Goal: Task Accomplishment & Management: Complete application form

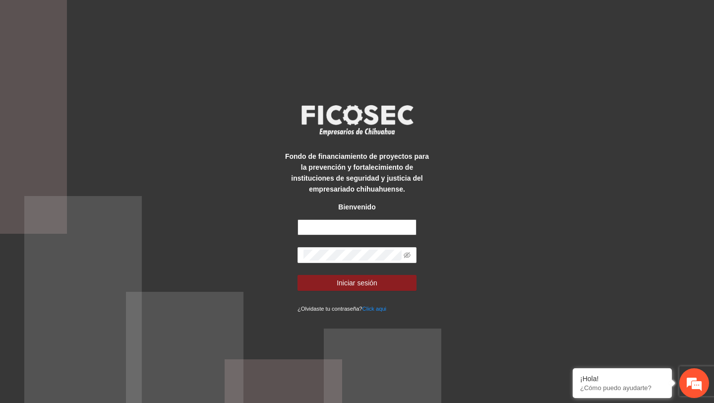
click at [382, 225] on input "text" at bounding box center [356, 227] width 119 height 16
click at [319, 230] on input "text" at bounding box center [356, 227] width 119 height 16
paste input "**********"
type input "**********"
click at [297, 275] on button "Iniciar sesión" at bounding box center [356, 283] width 119 height 16
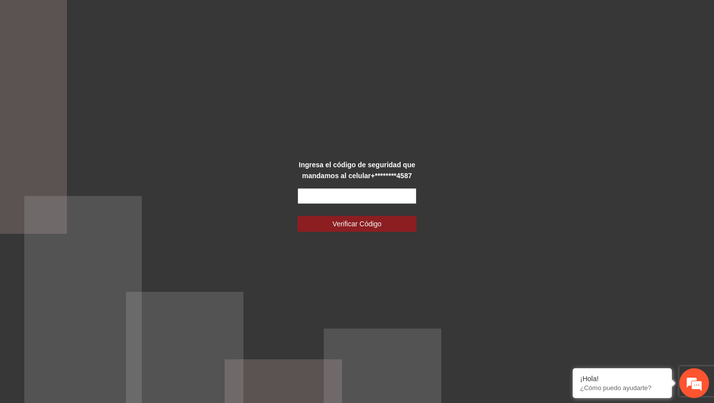
click at [326, 199] on input "text" at bounding box center [356, 196] width 119 height 16
type input "******"
click at [297, 216] on button "Verificar Código" at bounding box center [356, 224] width 119 height 16
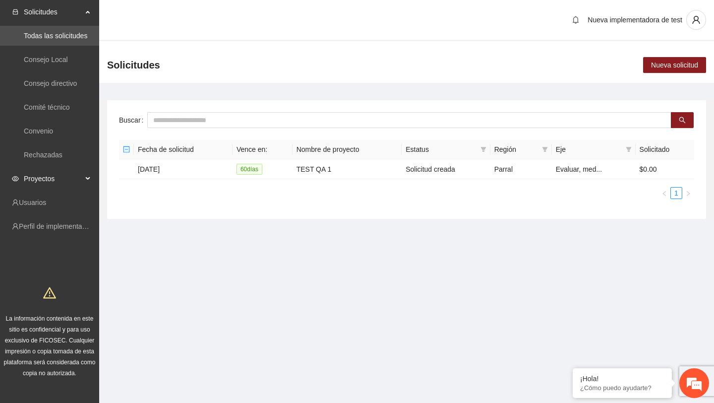
click at [67, 173] on span "Proyectos" at bounding box center [53, 179] width 59 height 20
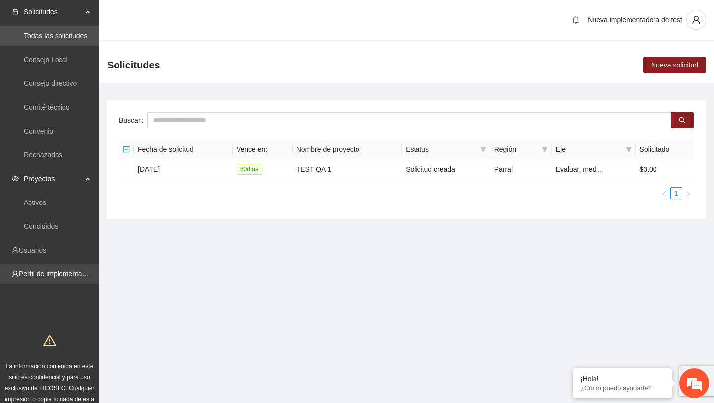
click at [49, 270] on link "Perfil de implementadora" at bounding box center [57, 274] width 77 height 8
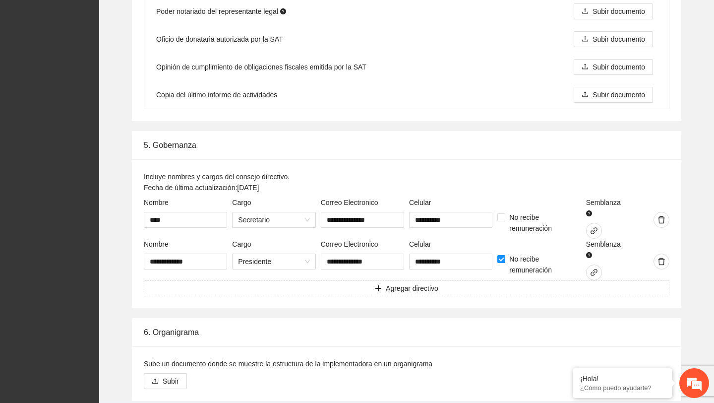
scroll to position [1493, 0]
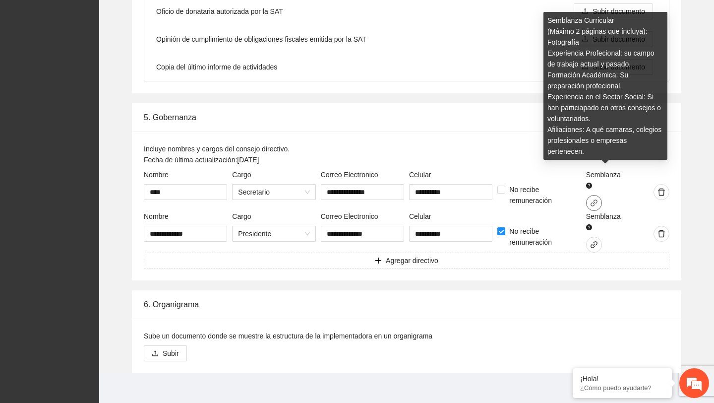
click at [593, 200] on icon "link" at bounding box center [593, 202] width 7 height 7
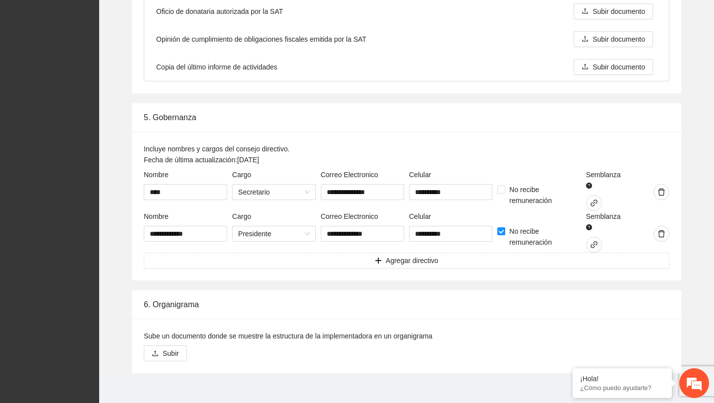
click at [239, 158] on label "Incluye nombres y cargos del consejo directivo. Fecha de última actualización: …" at bounding box center [217, 154] width 146 height 22
click at [215, 192] on input "****" at bounding box center [185, 192] width 83 height 16
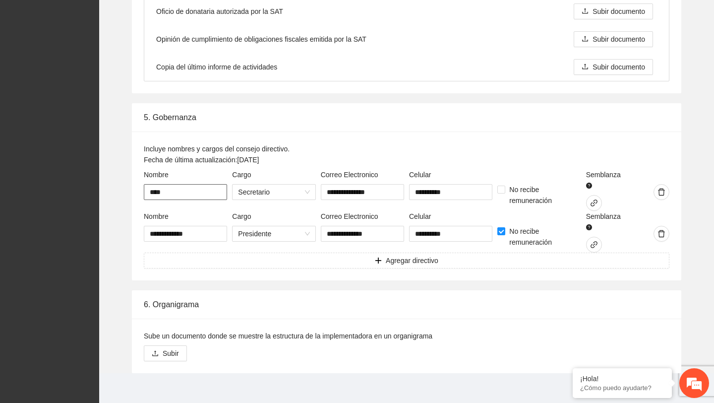
click at [215, 192] on input "****" at bounding box center [185, 192] width 83 height 16
click at [594, 245] on icon "link" at bounding box center [594, 244] width 8 height 8
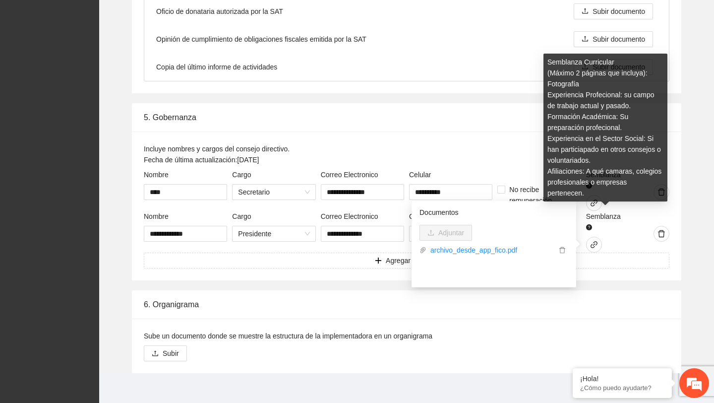
click at [598, 201] on div "Semblanza Curricular (Máximo 2 páginas que incluya): Fotografía Experiencia Pro…" at bounding box center [605, 131] width 124 height 155
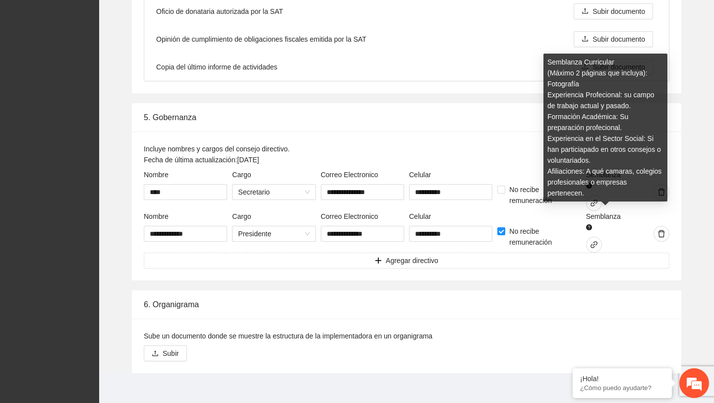
click at [591, 203] on div "Semblanza Curricular (Máximo 2 páginas que incluya): Fotografía Experiencia Pro…" at bounding box center [605, 131] width 124 height 155
click at [578, 229] on span "No recibe remuneración" at bounding box center [542, 237] width 75 height 22
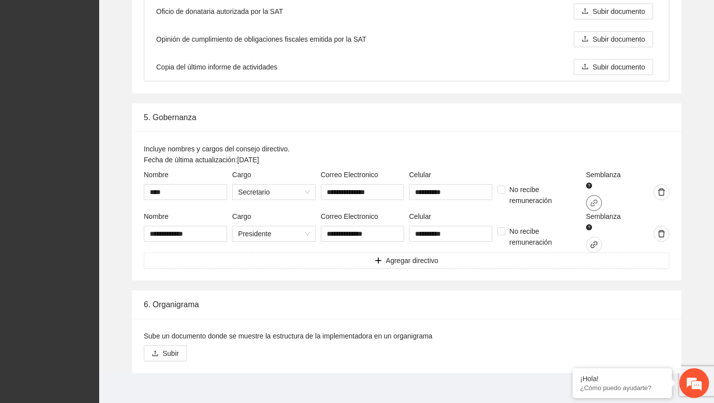
click at [596, 200] on icon "link" at bounding box center [594, 203] width 8 height 8
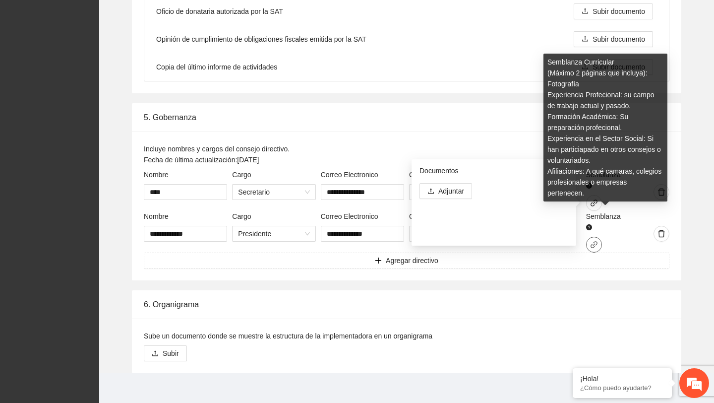
click at [595, 250] on button "button" at bounding box center [594, 244] width 16 height 16
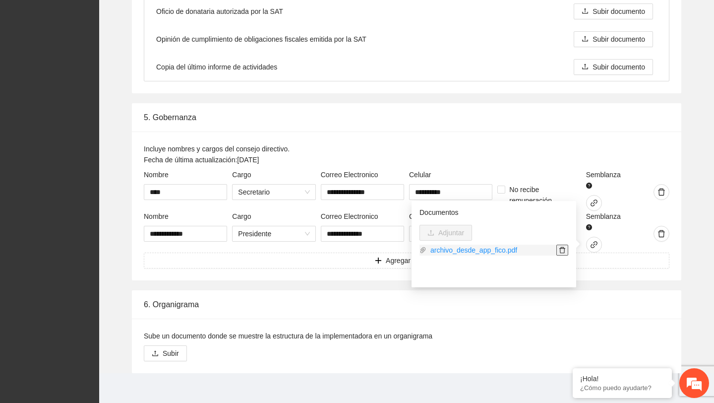
click at [566, 251] on span "delete" at bounding box center [562, 249] width 11 height 7
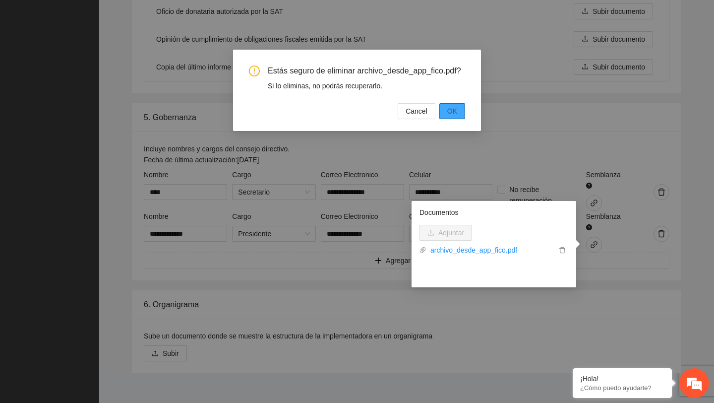
click at [454, 117] on span "OK" at bounding box center [452, 111] width 10 height 11
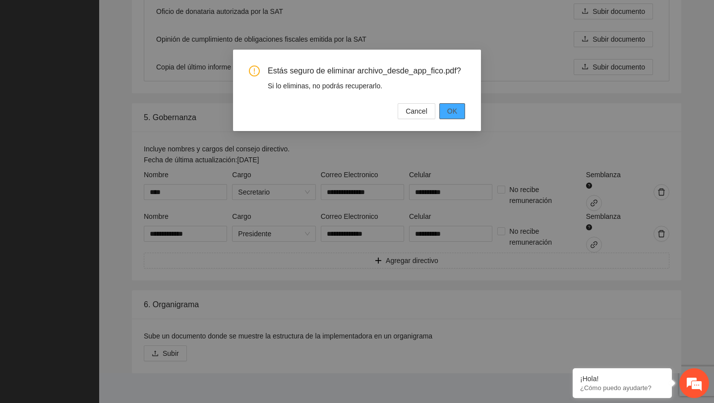
click at [464, 119] on button "OK" at bounding box center [452, 111] width 26 height 16
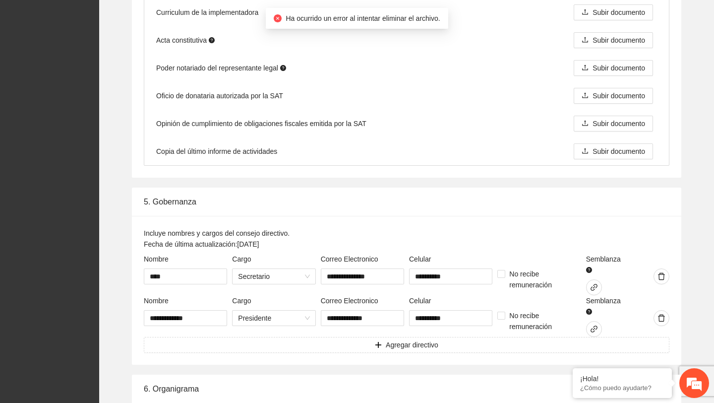
scroll to position [1501, 0]
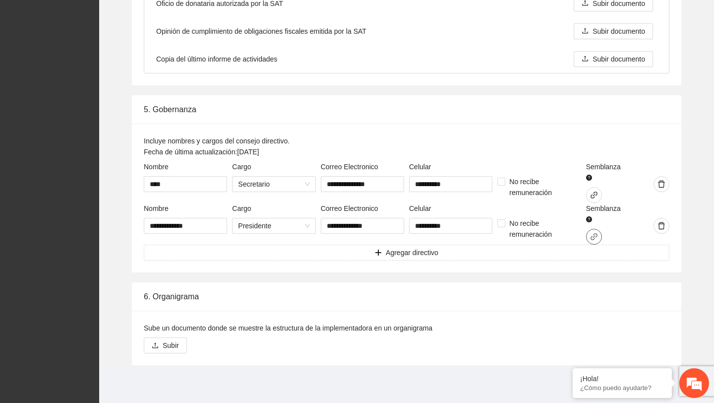
click at [596, 231] on button "button" at bounding box center [594, 237] width 16 height 16
click at [599, 192] on span "link" at bounding box center [594, 195] width 15 height 8
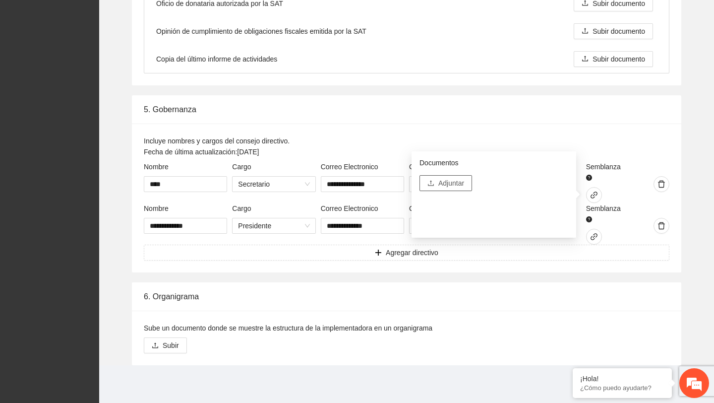
click at [460, 184] on span "Adjuntar" at bounding box center [451, 182] width 26 height 11
click at [560, 144] on div "Incluye nombres y cargos del consejo directivo. Fecha de última actualización: …" at bounding box center [407, 148] width 526 height 26
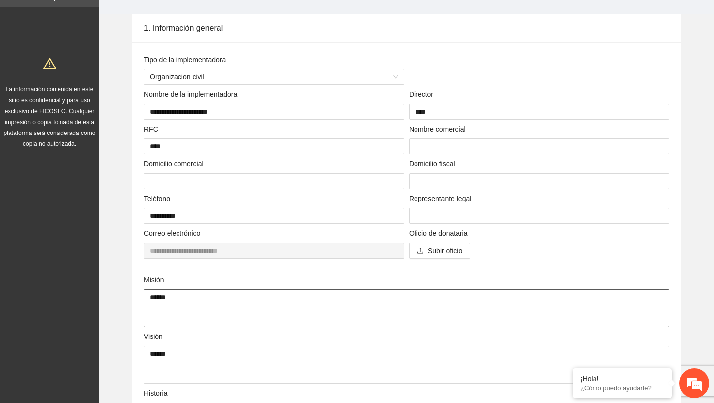
scroll to position [0, 0]
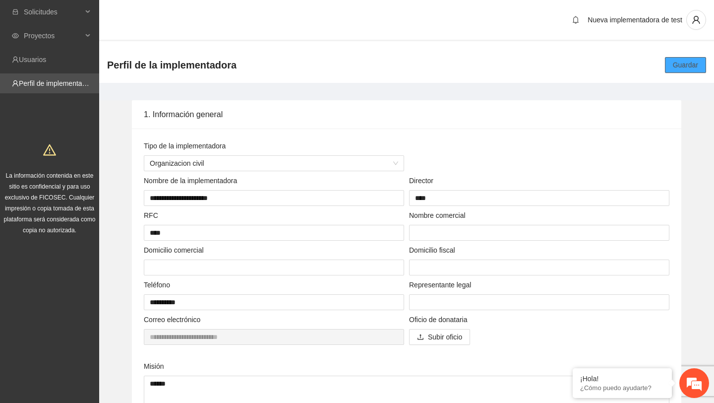
click at [691, 62] on span "Guardar" at bounding box center [685, 64] width 25 height 11
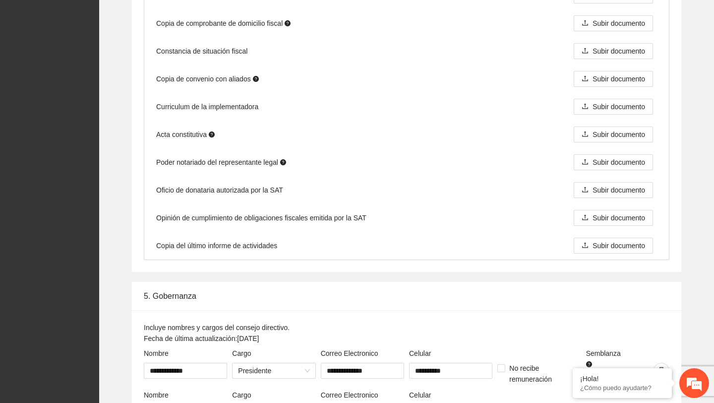
scroll to position [1501, 0]
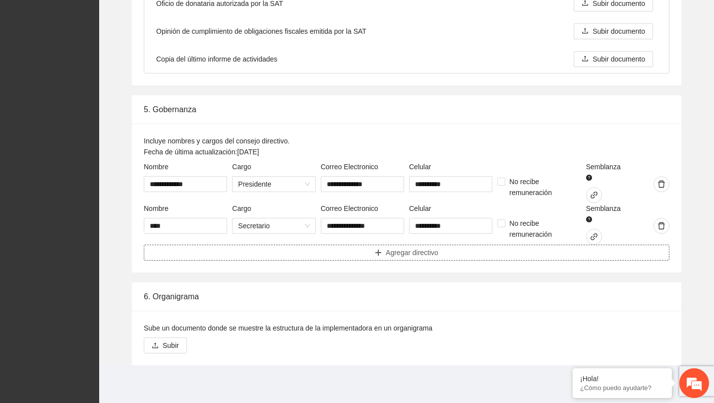
click at [400, 253] on span "Agregar directivo" at bounding box center [412, 252] width 53 height 11
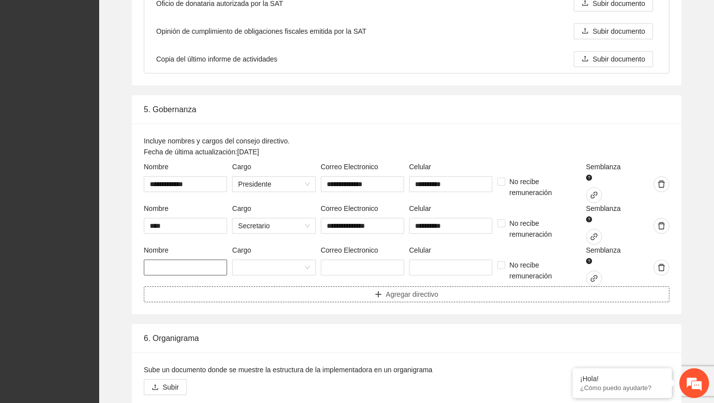
scroll to position [0, 0]
click at [173, 270] on input "text" at bounding box center [185, 267] width 83 height 16
type input "**********"
click at [251, 272] on span at bounding box center [273, 267] width 71 height 15
click at [276, 270] on span at bounding box center [273, 267] width 71 height 15
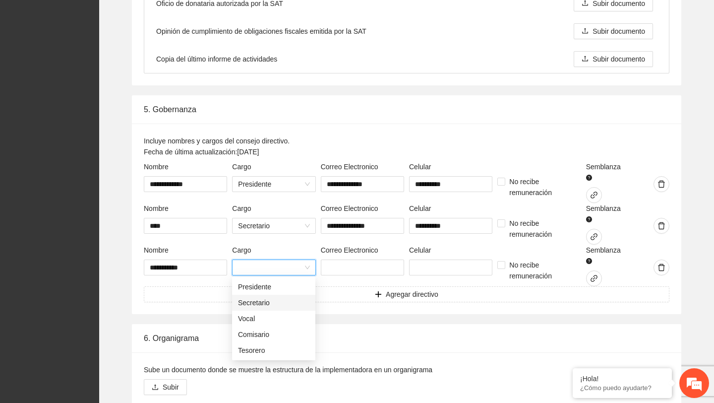
click at [264, 304] on div "Secretario" at bounding box center [273, 302] width 71 height 11
click at [352, 264] on input "text" at bounding box center [362, 267] width 83 height 16
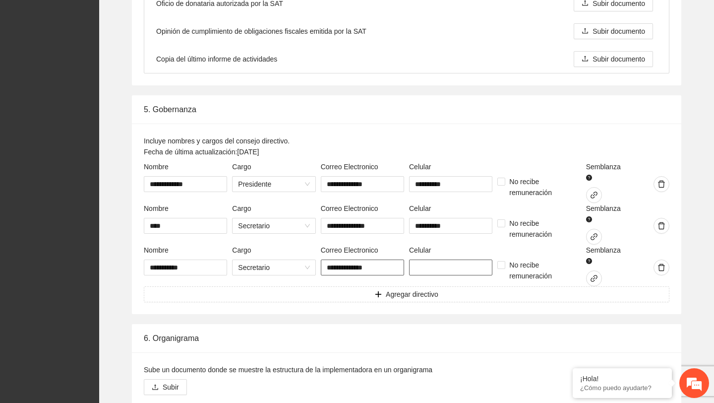
type input "**********"
click at [437, 268] on input "text" at bounding box center [450, 267] width 83 height 16
type input "********"
click at [594, 278] on icon "link" at bounding box center [594, 278] width 8 height 8
click at [461, 264] on span "Adjuntar" at bounding box center [451, 266] width 26 height 11
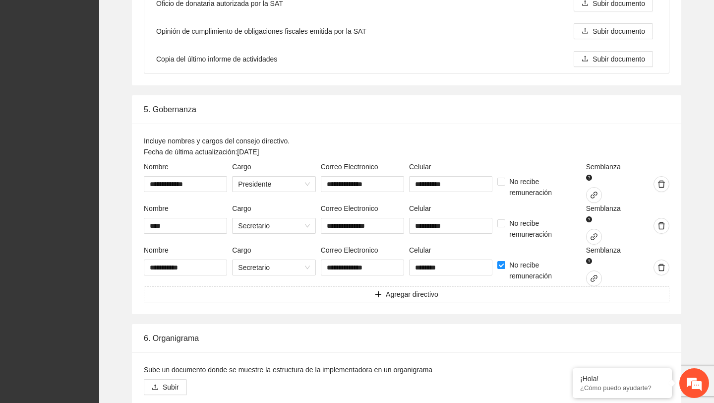
click at [558, 334] on div "6. Organigrama" at bounding box center [407, 338] width 526 height 28
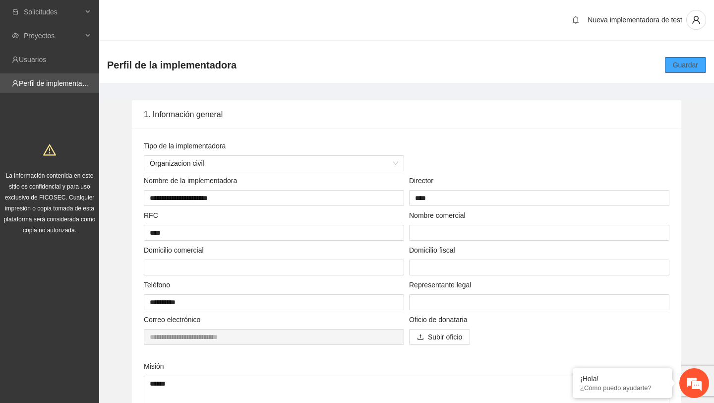
click at [678, 67] on span "Guardar" at bounding box center [685, 64] width 25 height 11
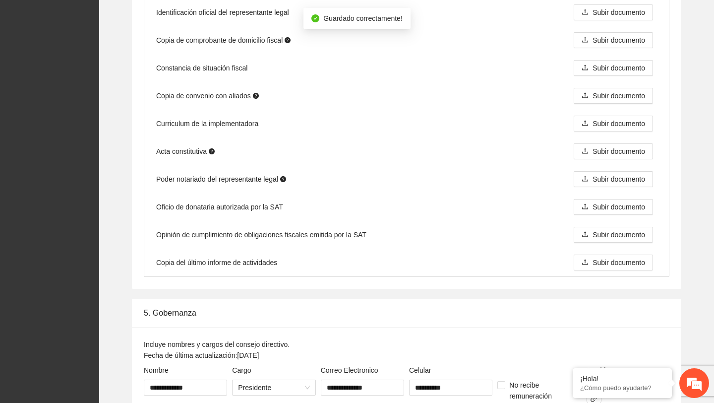
scroll to position [1303, 0]
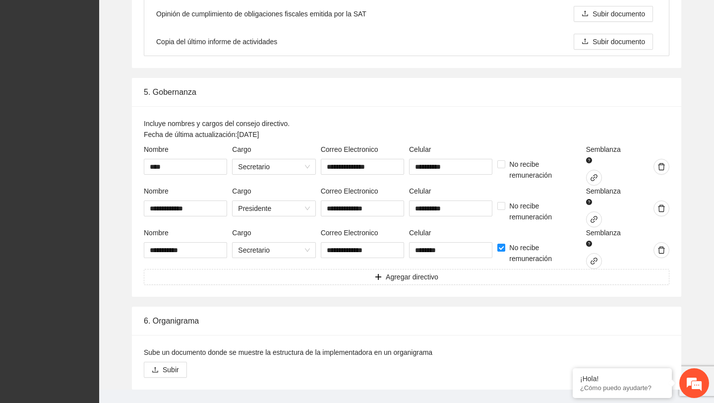
scroll to position [1528, 0]
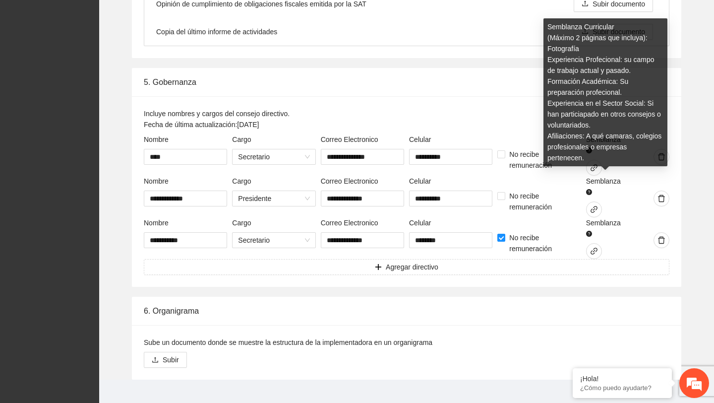
click at [617, 192] on span "Semblanza" at bounding box center [605, 187] width 39 height 22
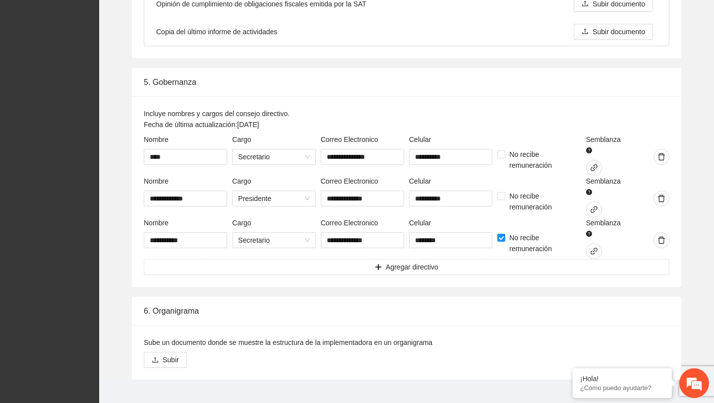
click at [633, 187] on div at bounding box center [649, 183] width 39 height 15
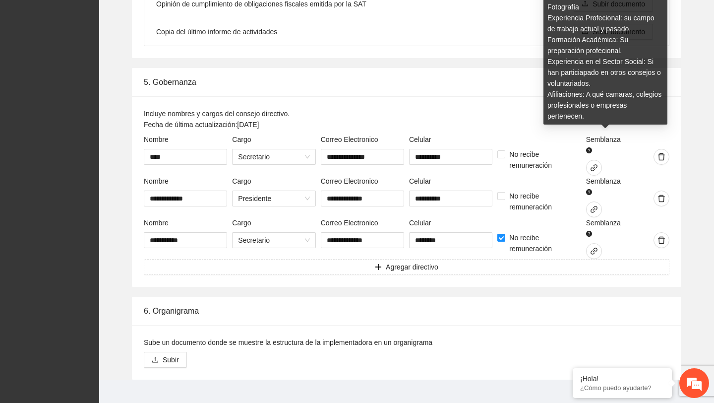
scroll to position [1522, 0]
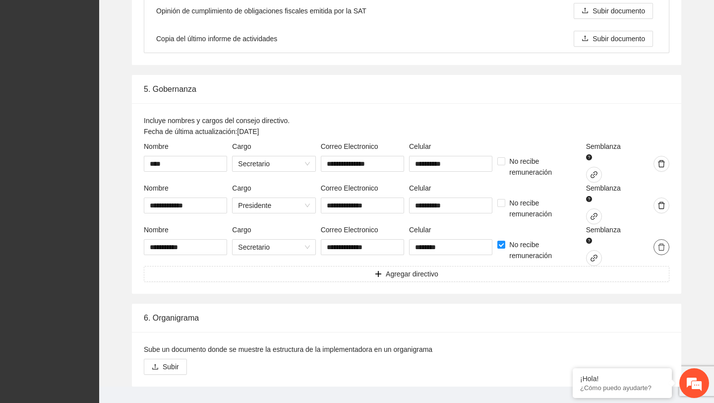
click at [659, 248] on icon "delete" at bounding box center [661, 247] width 8 height 8
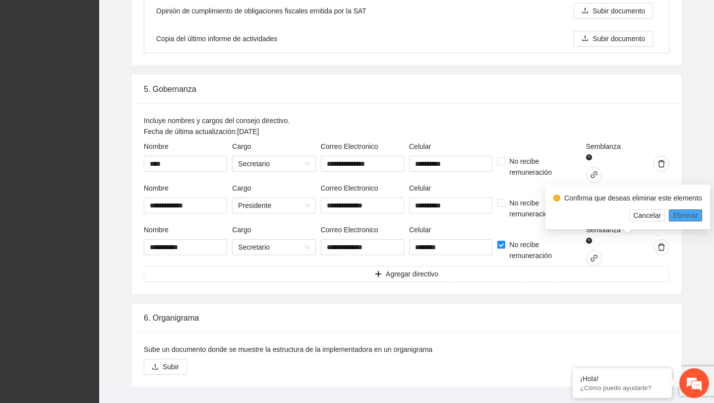
click at [683, 214] on span "Eliminar" at bounding box center [685, 215] width 25 height 11
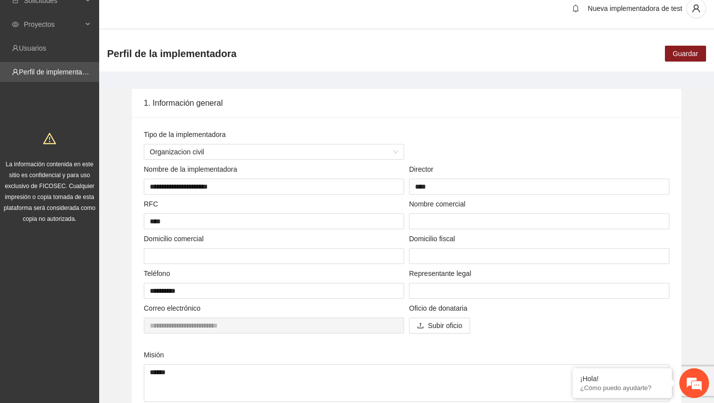
scroll to position [0, 0]
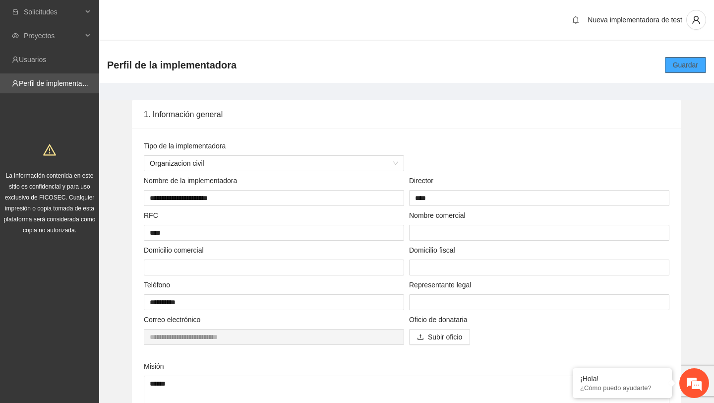
click at [679, 72] on button "Guardar" at bounding box center [685, 65] width 41 height 16
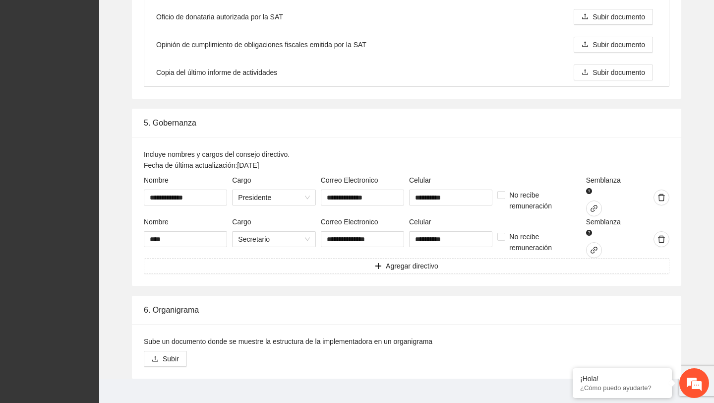
scroll to position [1501, 0]
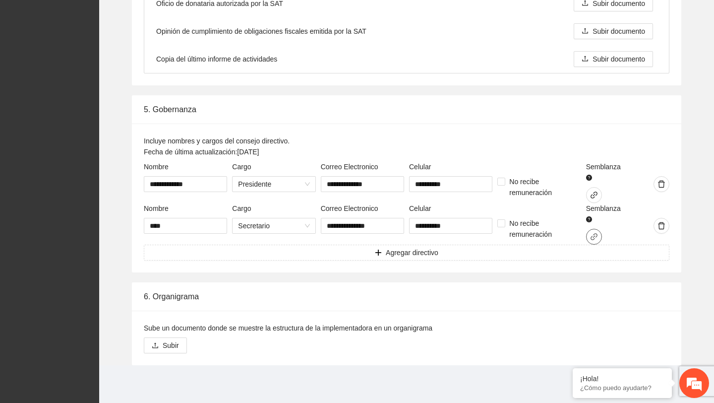
click at [588, 238] on span "link" at bounding box center [594, 237] width 15 height 8
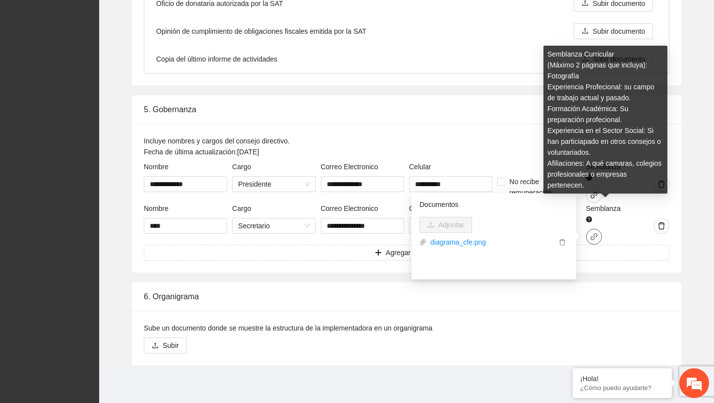
scroll to position [0, 0]
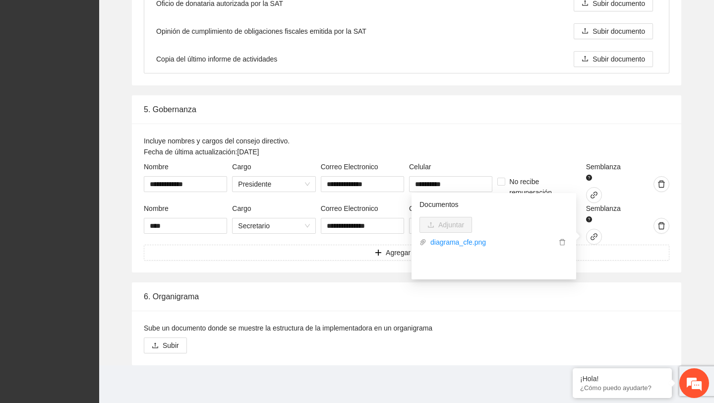
click at [480, 159] on div "Incluye nombres y cargos del consejo directivo. Fecha de última actualización: …" at bounding box center [407, 148] width 526 height 26
